Goal: Task Accomplishment & Management: Use online tool/utility

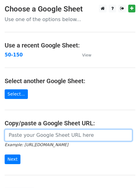
click at [39, 134] on input "url" at bounding box center [69, 135] width 128 height 12
paste input "https://docs.google.com/spreadsheets/d/116JOh0P_nRR9kfH0uUMoLpfDVWP51Hr7xslAH1G…"
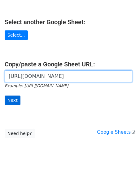
type input "https://docs.google.com/spreadsheets/d/116JOh0P_nRR9kfH0uUMoLpfDVWP51Hr7xslAH1G…"
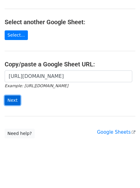
click at [11, 101] on input "Next" at bounding box center [13, 100] width 16 height 10
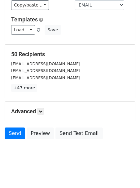
scroll to position [74, 0]
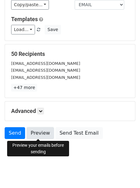
click at [44, 134] on link "Preview" at bounding box center [40, 133] width 27 height 12
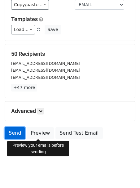
click at [16, 130] on link "Send" at bounding box center [15, 133] width 20 height 12
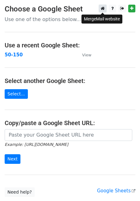
click at [101, 7] on icon at bounding box center [103, 8] width 4 height 4
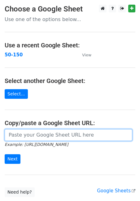
click at [43, 134] on input "url" at bounding box center [69, 135] width 128 height 12
paste input "https://docs.google.com/spreadsheets/d/1KsYAA4fHFGs25nuykfeiG9DWIY__qwK47tUlx8J…"
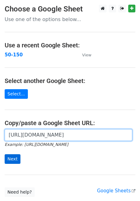
type input "https://docs.google.com/spreadsheets/d/1KsYAA4fHFGs25nuykfeiG9DWIY__qwK47tUlx8J…"
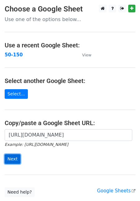
click at [14, 158] on input "Next" at bounding box center [13, 159] width 16 height 10
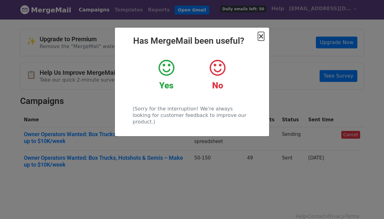
click at [262, 37] on span "×" at bounding box center [261, 36] width 6 height 9
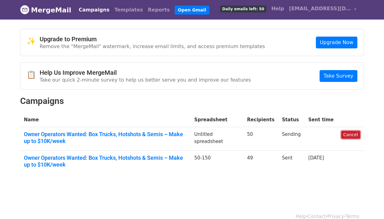
click at [349, 133] on link "Cancel" at bounding box center [350, 135] width 19 height 8
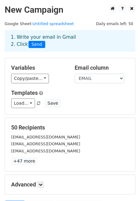
scroll to position [64, 0]
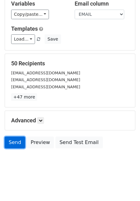
click at [15, 141] on link "Send" at bounding box center [15, 143] width 20 height 12
